Goal: Transaction & Acquisition: Obtain resource

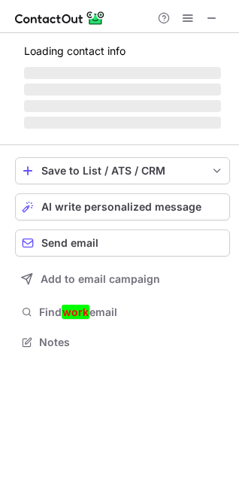
scroll to position [351, 239]
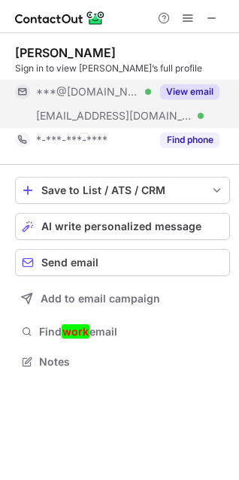
click at [203, 94] on button "View email" at bounding box center [189, 91] width 59 height 15
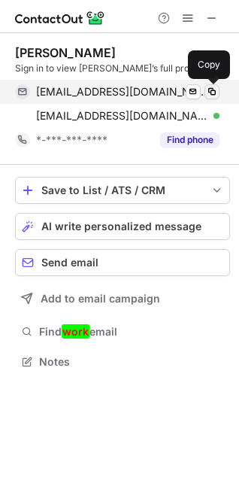
click at [214, 89] on span at bounding box center [212, 92] width 12 height 12
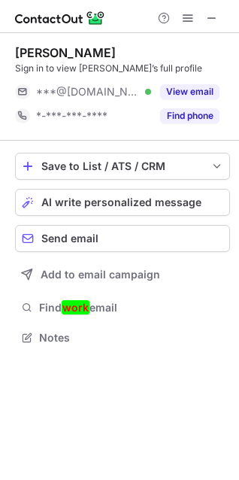
scroll to position [327, 239]
